Goal: Task Accomplishment & Management: Complete application form

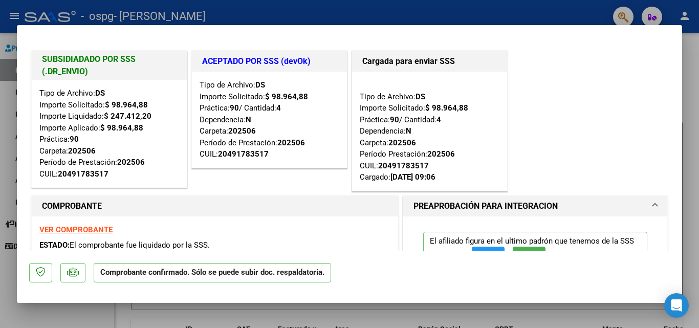
click at [13, 16] on div at bounding box center [349, 164] width 699 height 328
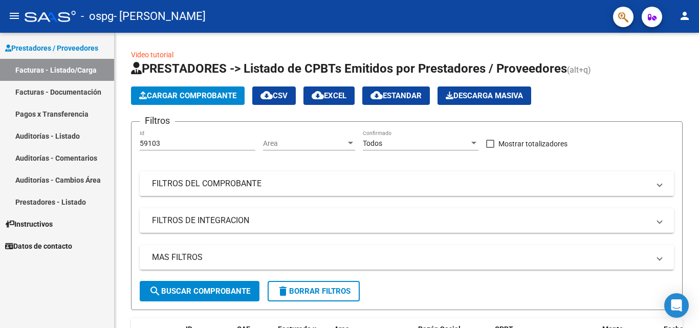
click at [64, 92] on link "Facturas - Documentación" at bounding box center [57, 92] width 114 height 22
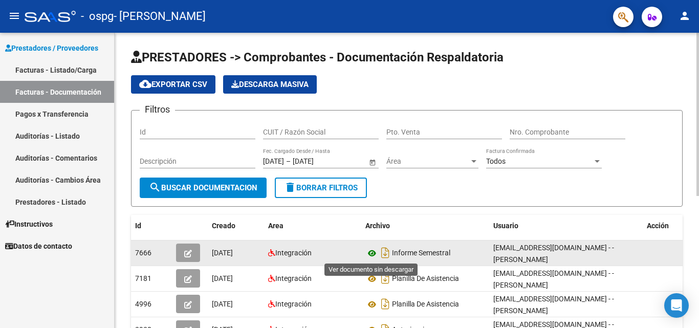
click at [372, 254] on icon at bounding box center [371, 253] width 13 height 12
click at [372, 251] on icon at bounding box center [371, 253] width 13 height 12
click at [188, 251] on icon "button" at bounding box center [188, 254] width 8 height 8
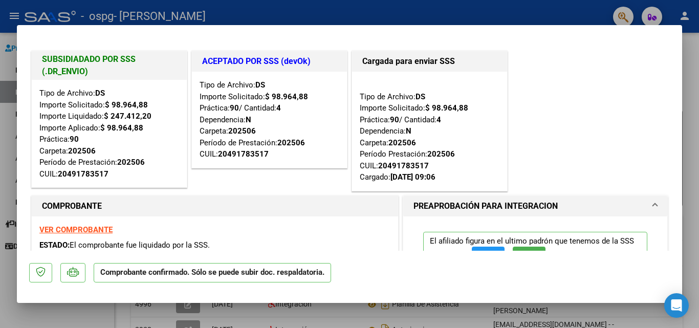
click at [93, 230] on strong "VER COMPROBANTE" at bounding box center [75, 229] width 73 height 9
click at [16, 16] on div at bounding box center [349, 164] width 699 height 328
type input "$ 0,00"
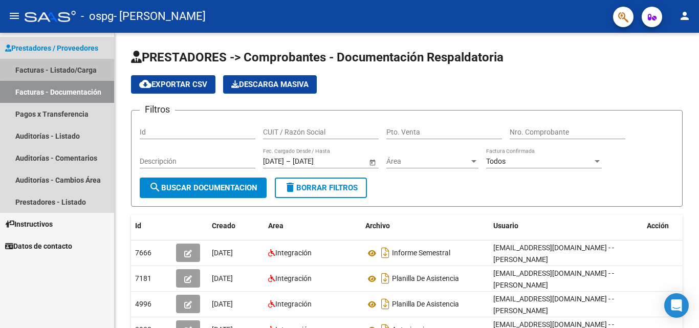
click at [69, 68] on link "Facturas - Listado/Carga" at bounding box center [57, 70] width 114 height 22
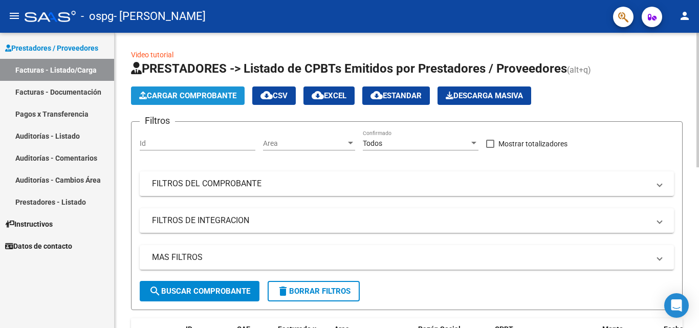
click at [166, 95] on span "Cargar Comprobante" at bounding box center [187, 95] width 97 height 9
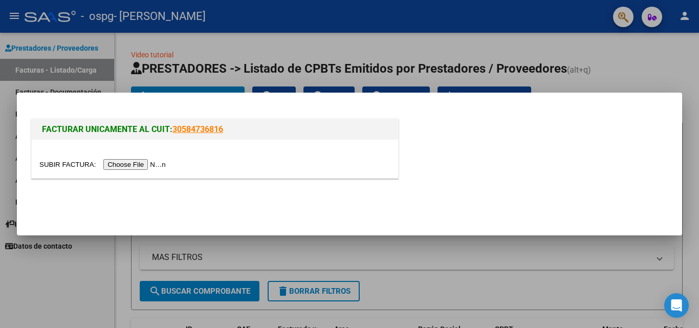
click at [135, 165] on input "file" at bounding box center [104, 164] width 130 height 11
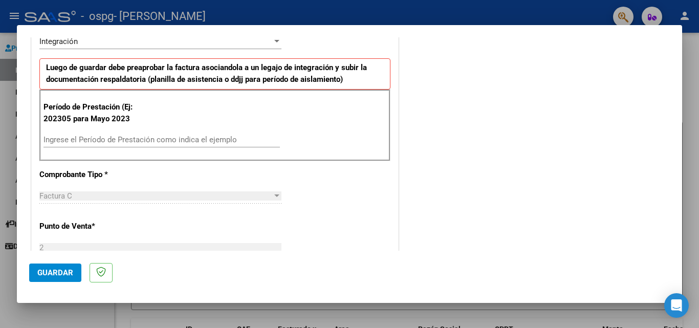
scroll to position [247, 0]
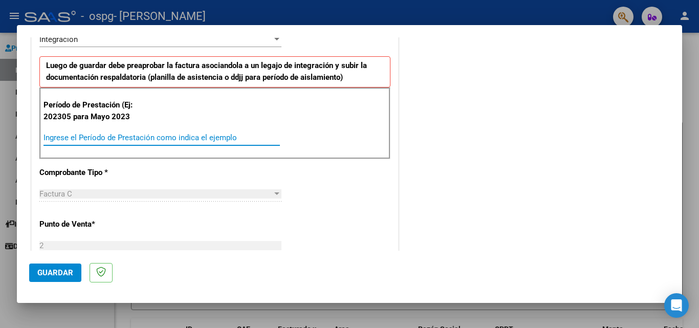
click at [85, 133] on input "Ingrese el Período de Prestación como indica el ejemplo" at bounding box center [162, 137] width 236 height 9
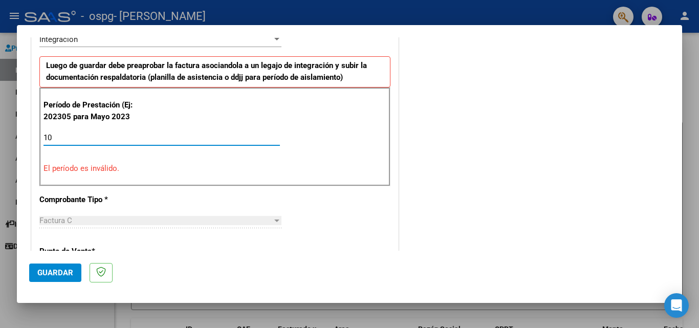
type input "1"
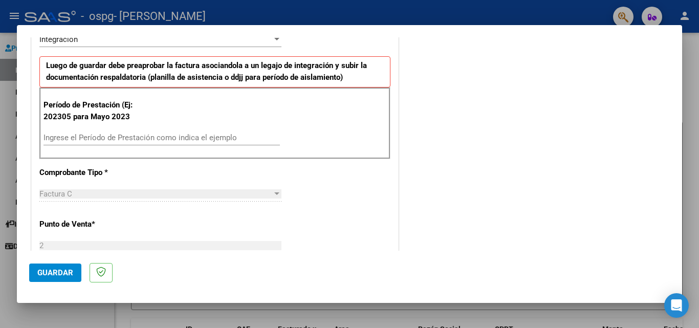
click at [408, 123] on div "COMENTARIOS Comentarios del Prestador / Gerenciador:" at bounding box center [535, 236] width 269 height 870
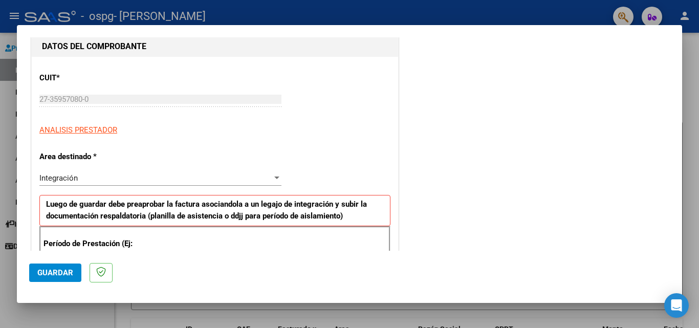
scroll to position [113, 0]
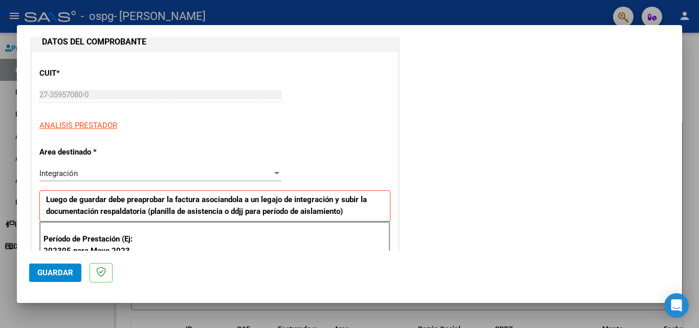
click at [274, 173] on div at bounding box center [276, 173] width 5 height 3
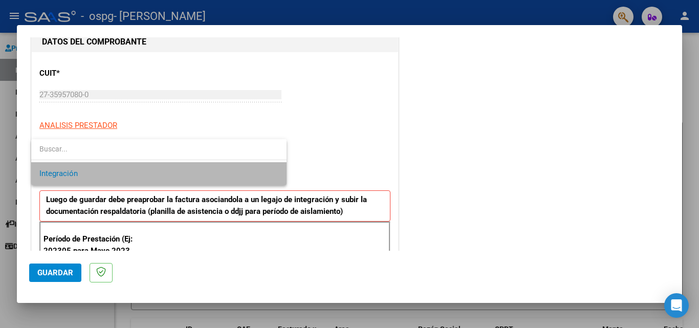
click at [255, 173] on span "Integración" at bounding box center [158, 173] width 239 height 23
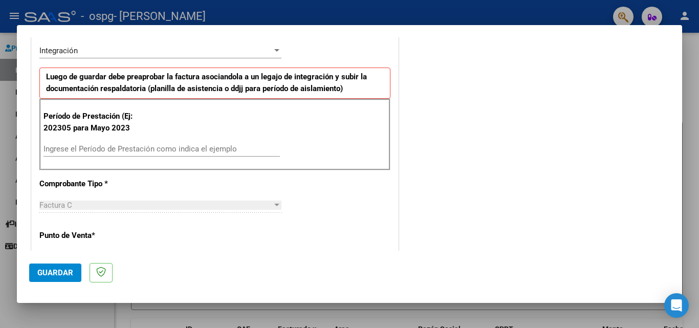
scroll to position [238, 0]
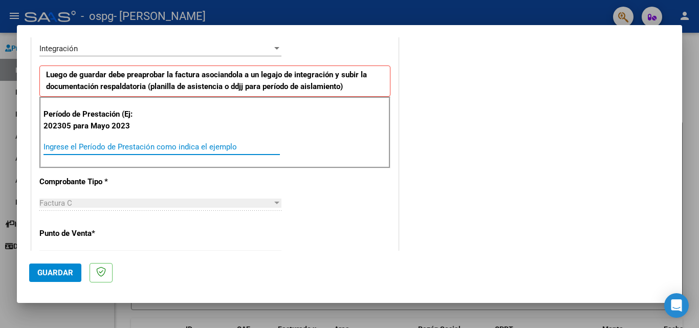
click at [75, 145] on input "Ingrese el Período de Prestación como indica el ejemplo" at bounding box center [162, 146] width 236 height 9
type input "202507"
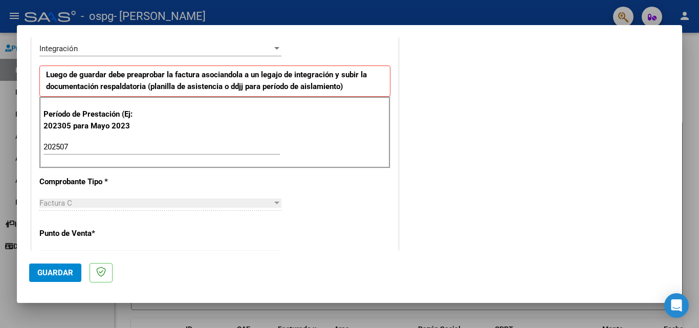
click at [500, 220] on div "COMENTARIOS Comentarios del Prestador / Gerenciador:" at bounding box center [535, 246] width 269 height 870
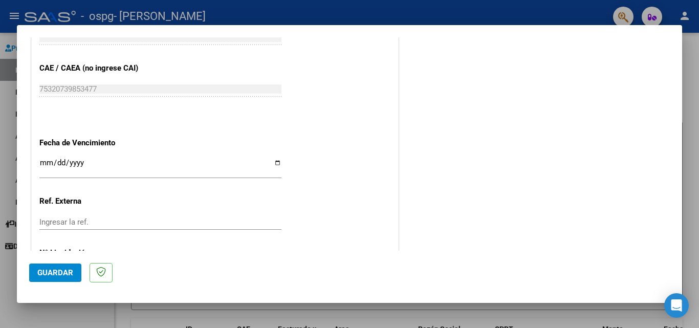
scroll to position [622, 0]
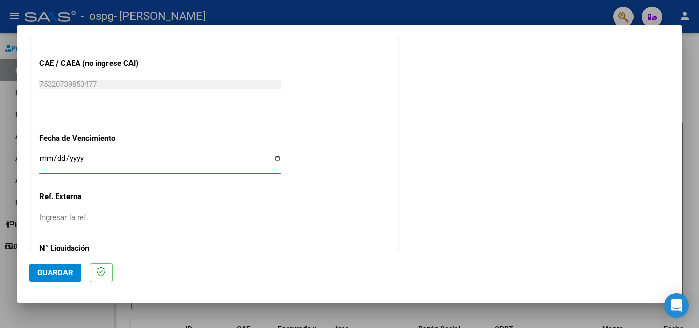
click at [41, 159] on input "Ingresar la fecha" at bounding box center [160, 162] width 242 height 16
type input "[DATE]"
click at [70, 218] on input "Ingresar la ref." at bounding box center [160, 217] width 242 height 9
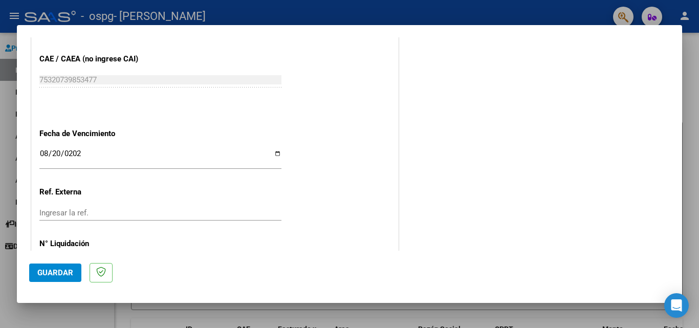
scroll to position [668, 0]
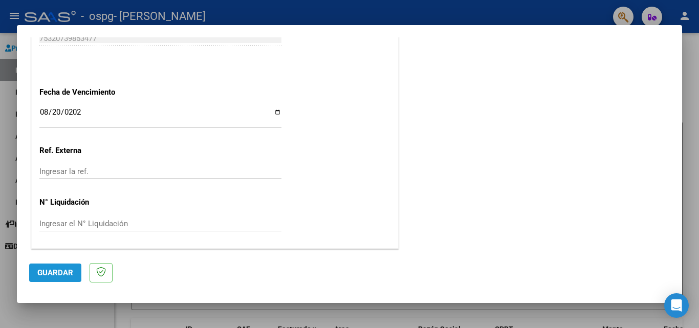
click at [54, 272] on span "Guardar" at bounding box center [55, 272] width 36 height 9
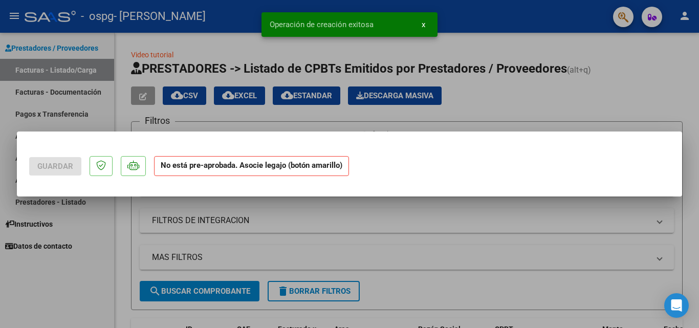
scroll to position [0, 0]
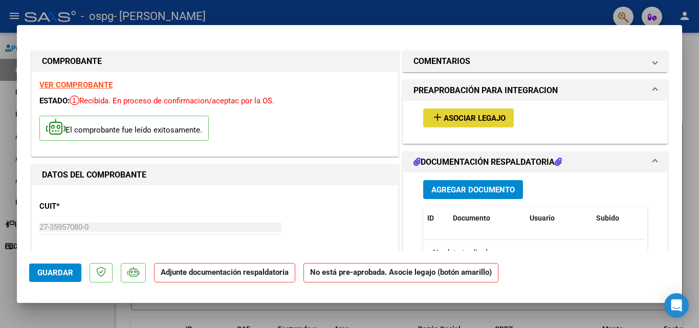
click at [464, 116] on span "Asociar Legajo" at bounding box center [475, 118] width 62 height 9
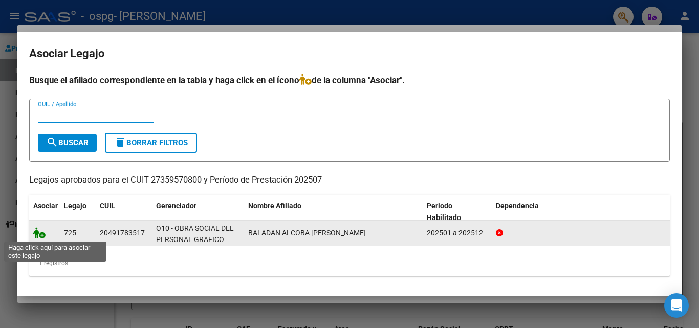
click at [41, 234] on icon at bounding box center [39, 232] width 12 height 11
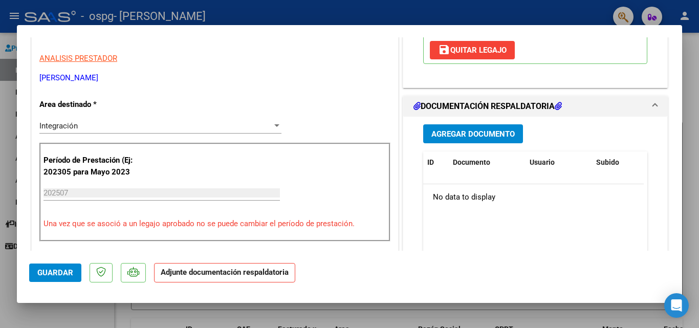
scroll to position [202, 0]
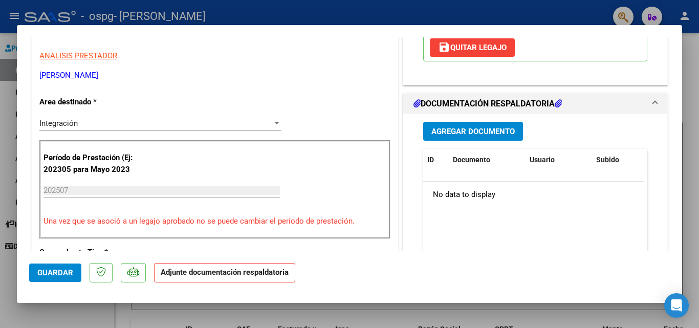
click at [685, 120] on div at bounding box center [349, 164] width 699 height 328
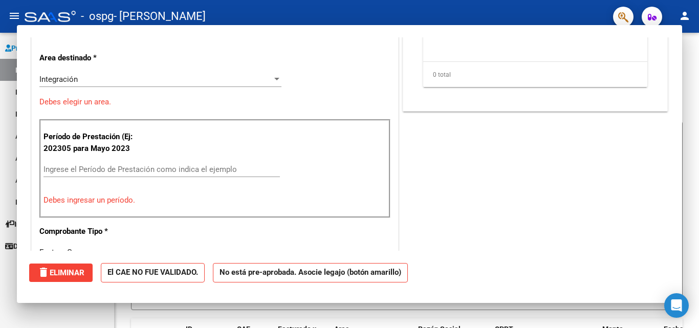
scroll to position [0, 0]
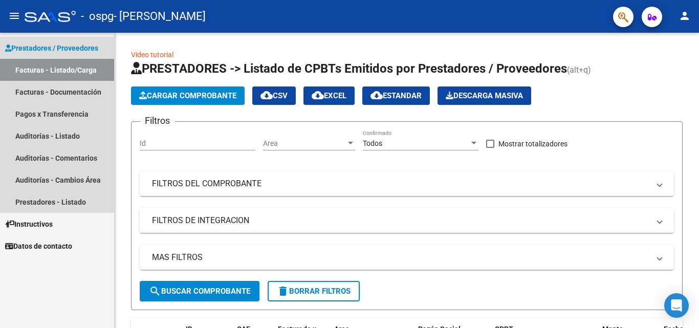
click at [70, 66] on link "Facturas - Listado/Carga" at bounding box center [57, 70] width 114 height 22
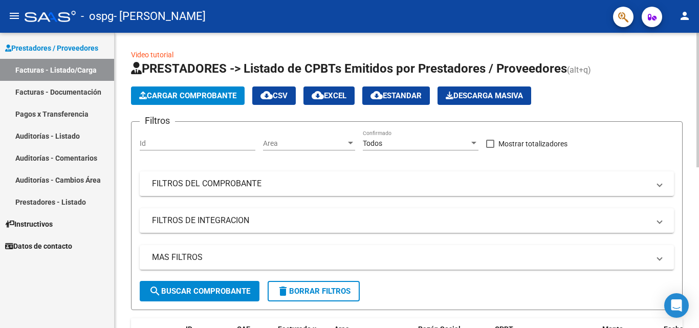
click at [636, 75] on h1 "PRESTADORES -> Listado de CPBTs Emitidos por Prestadores / Proveedores (alt+q)" at bounding box center [407, 69] width 552 height 18
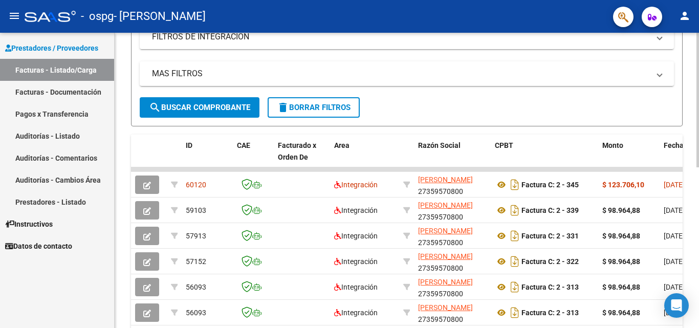
scroll to position [184, 0]
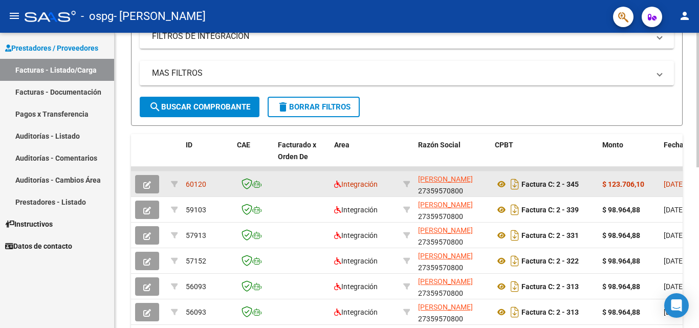
click at [145, 186] on icon "button" at bounding box center [147, 185] width 8 height 8
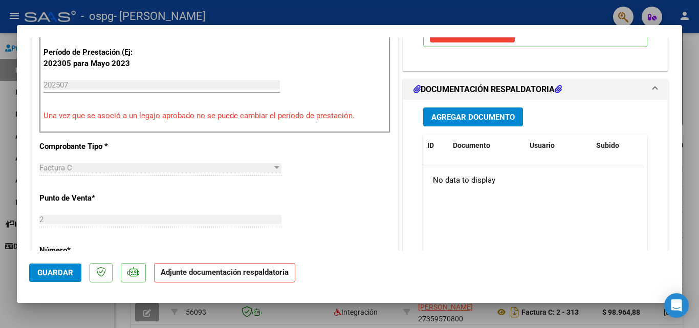
scroll to position [277, 0]
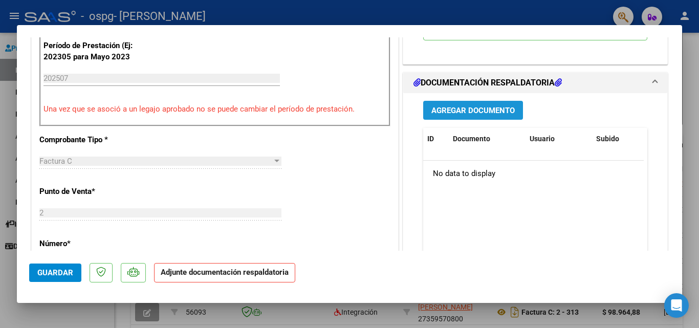
click at [492, 115] on span "Agregar Documento" at bounding box center [473, 110] width 83 height 9
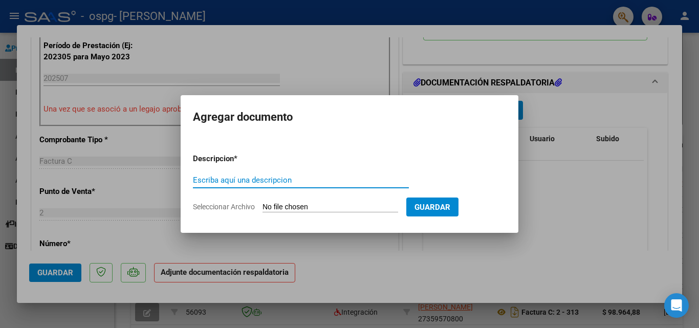
click at [613, 220] on div at bounding box center [349, 164] width 699 height 328
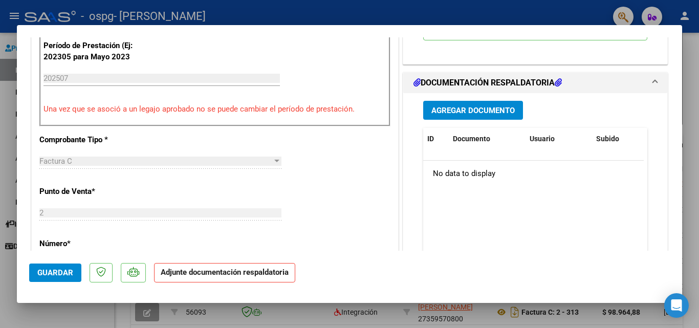
click at [204, 276] on strong "Adjunte documentación respaldatoria" at bounding box center [225, 272] width 128 height 9
click at [465, 115] on span "Agregar Documento" at bounding box center [473, 110] width 83 height 9
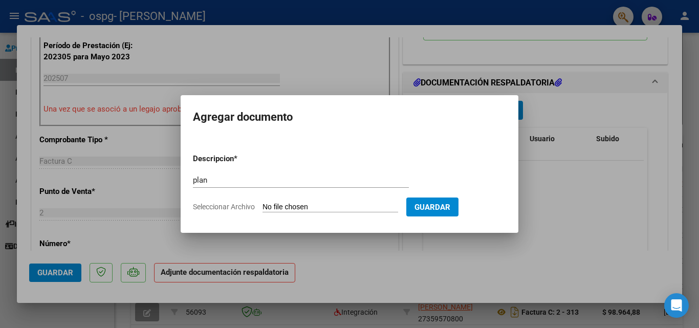
click at [275, 205] on input "Seleccionar Archivo" at bounding box center [331, 208] width 136 height 10
click at [211, 181] on input "plan" at bounding box center [301, 180] width 216 height 9
type input "p"
click at [288, 208] on input "Seleccionar Archivo" at bounding box center [331, 208] width 136 height 10
click at [242, 178] on input "autoriacion" at bounding box center [301, 180] width 216 height 9
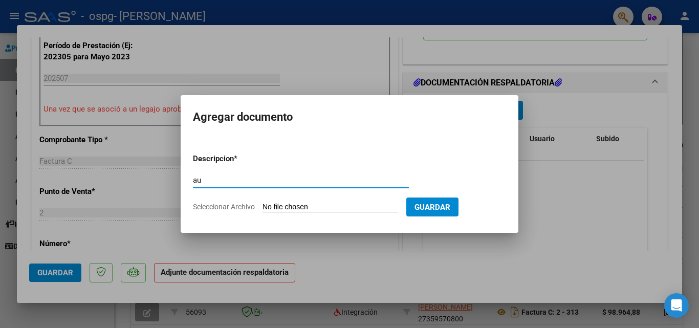
type input "a"
type input "planilla de asistencia"
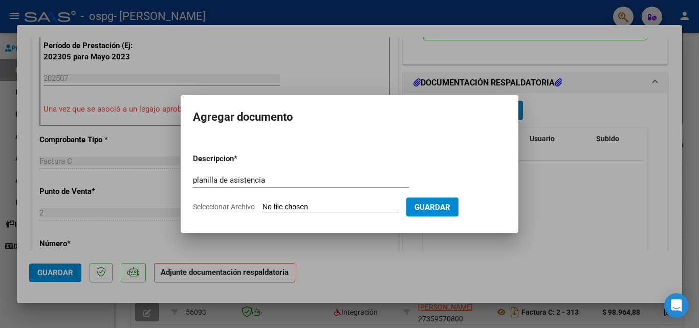
click at [295, 204] on input "Seleccionar Archivo" at bounding box center [331, 208] width 136 height 10
type input "C:\fakepath\CamScanner [DATE] 12.06.pdf"
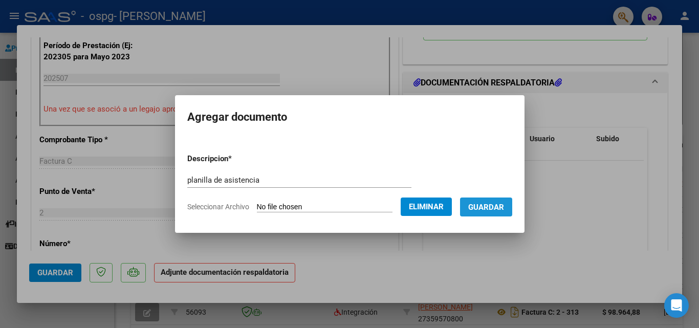
click at [491, 211] on span "Guardar" at bounding box center [486, 207] width 36 height 9
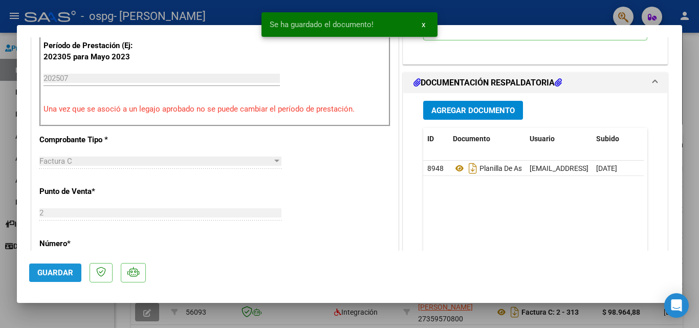
click at [56, 268] on span "Guardar" at bounding box center [55, 272] width 36 height 9
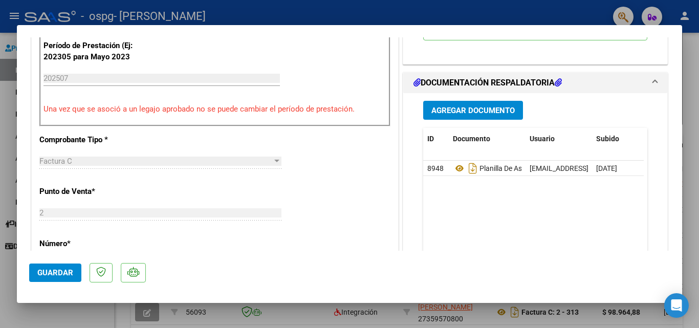
click at [54, 272] on span "Guardar" at bounding box center [55, 272] width 36 height 9
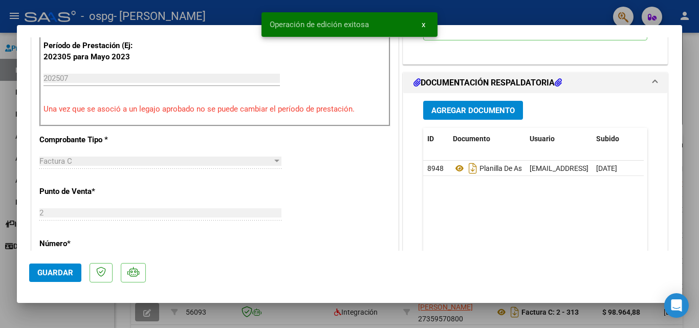
click at [12, 38] on div at bounding box center [349, 164] width 699 height 328
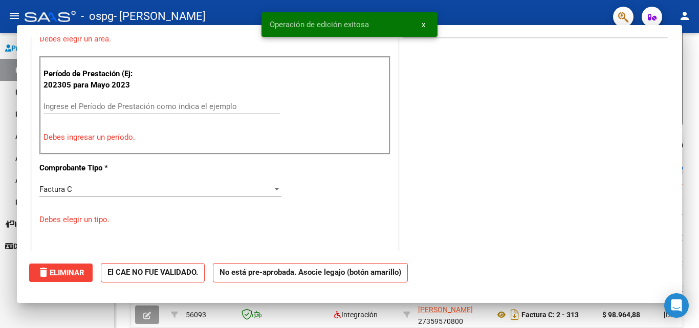
scroll to position [0, 0]
